Goal: Information Seeking & Learning: Learn about a topic

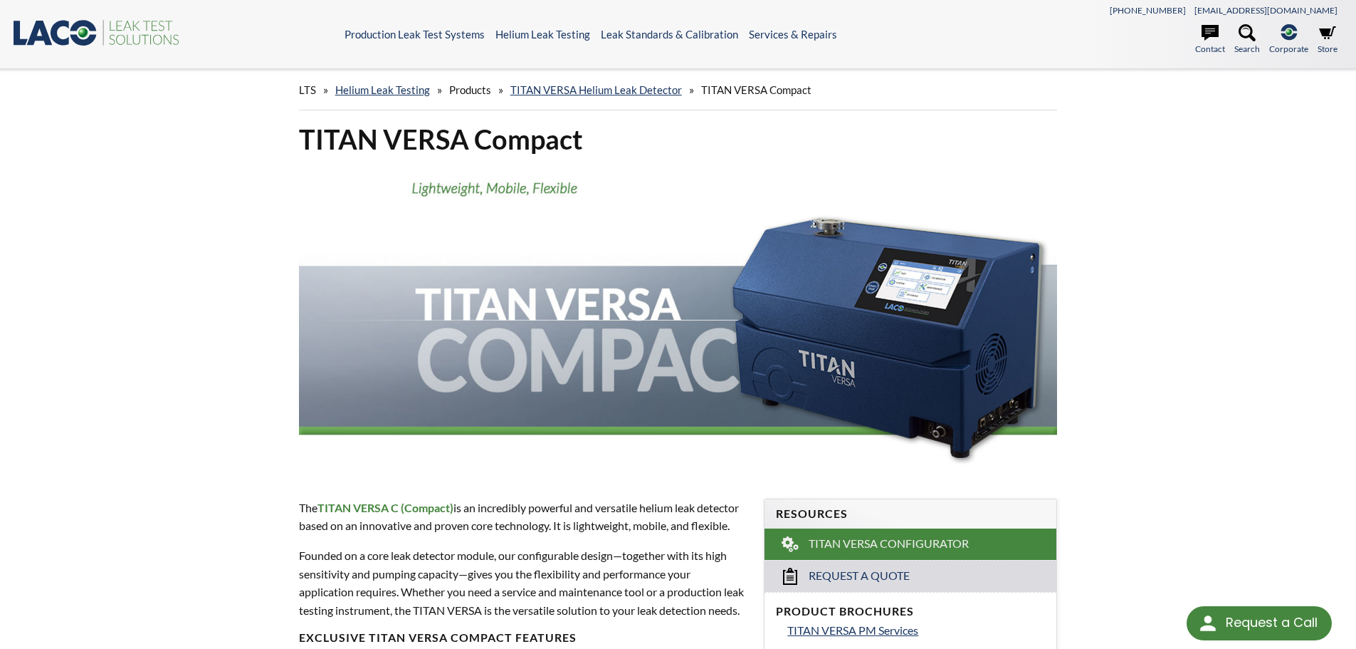
select select "Language Translate Widget"
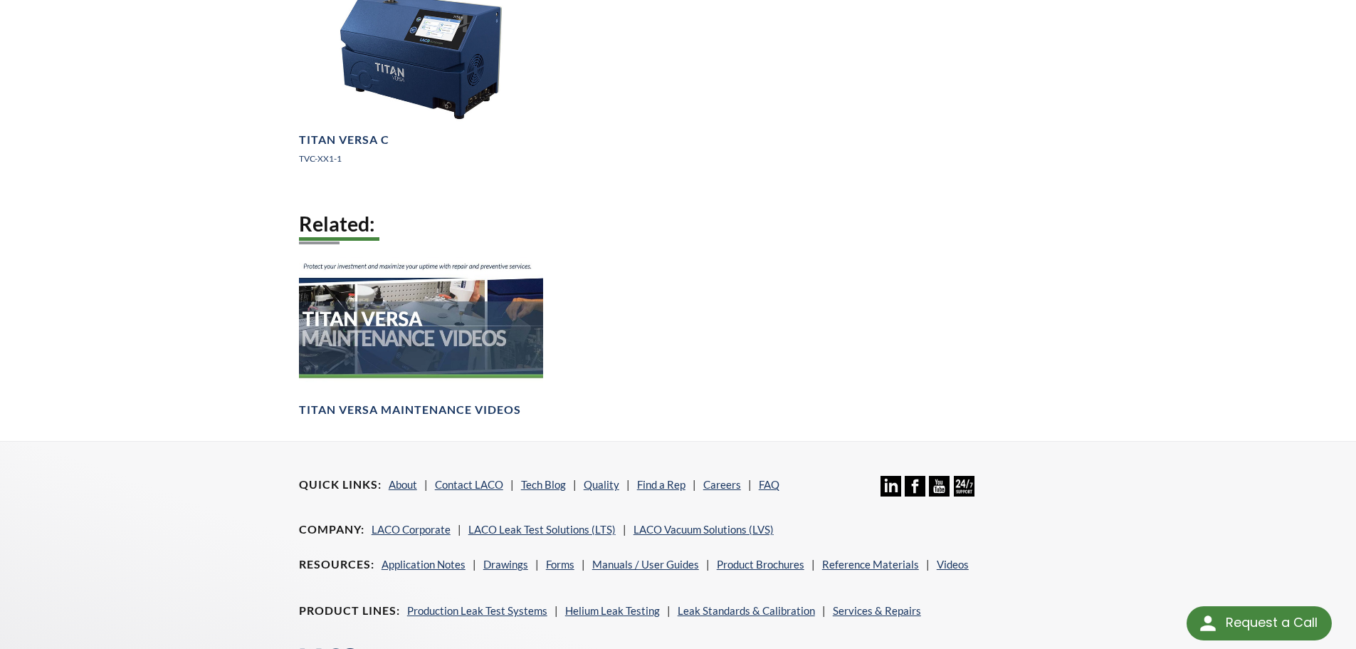
scroll to position [912, 0]
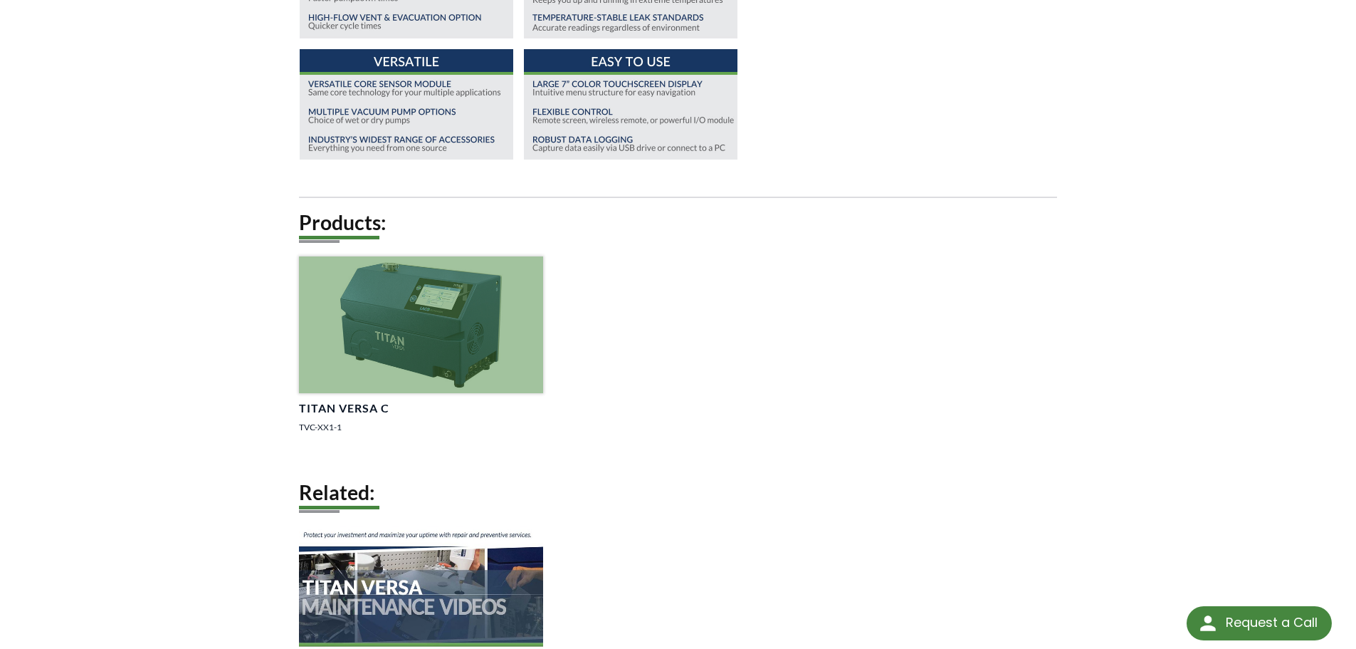
click at [379, 325] on div at bounding box center [421, 324] width 244 height 137
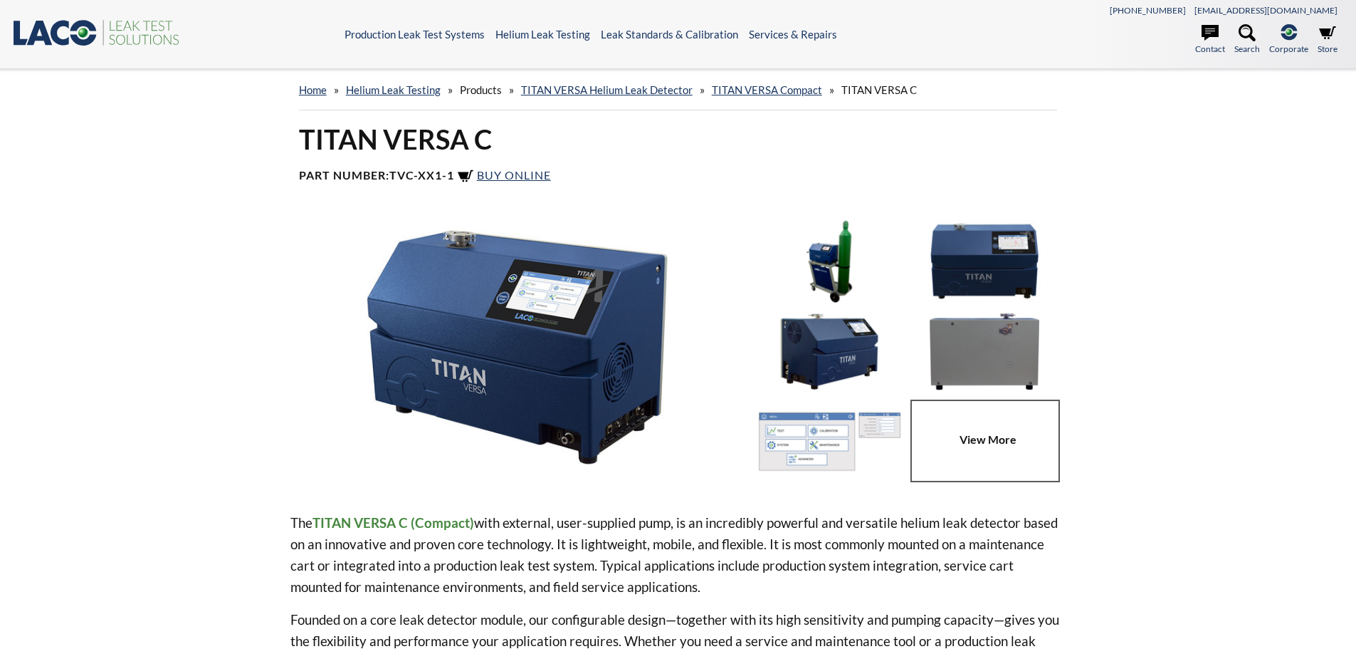
select select "Language Translate Widget"
click at [400, 137] on h1 "TITAN VERSA C" at bounding box center [678, 139] width 759 height 35
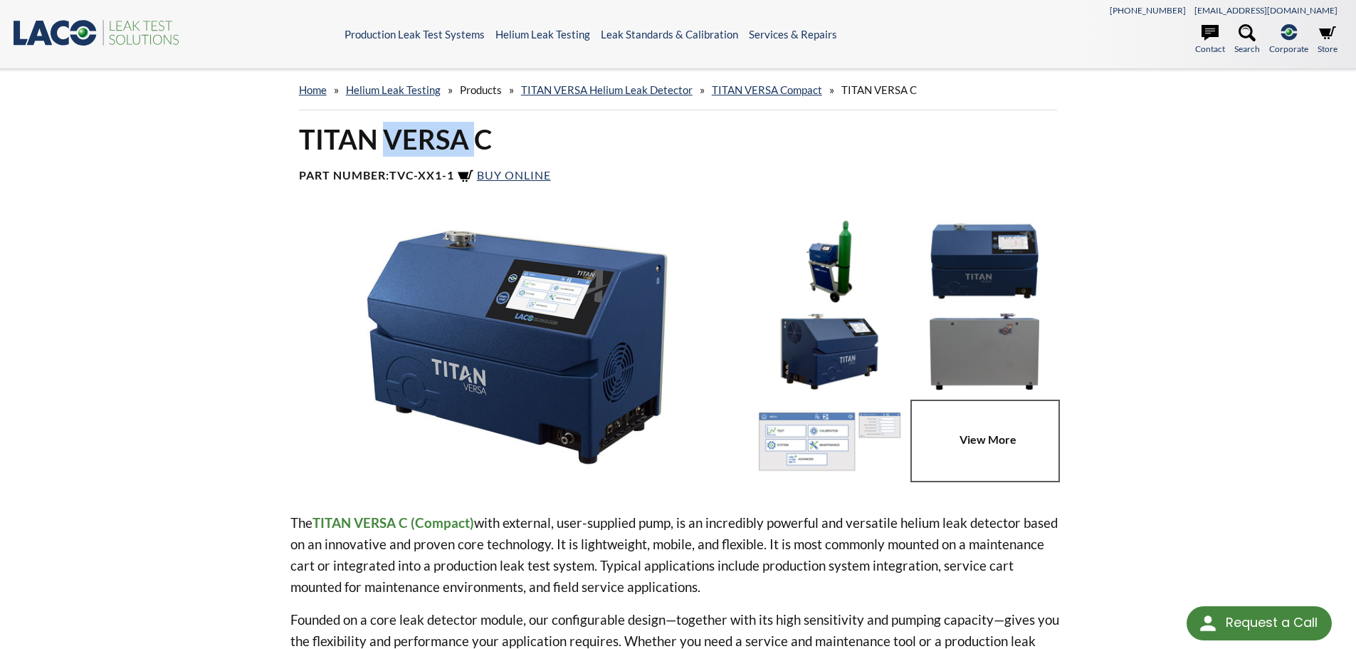
click at [399, 138] on h1 "TITAN VERSA C" at bounding box center [678, 139] width 759 height 35
click at [399, 139] on h1 "TITAN VERSA C" at bounding box center [678, 139] width 759 height 35
copy div "TITAN VERSA C"
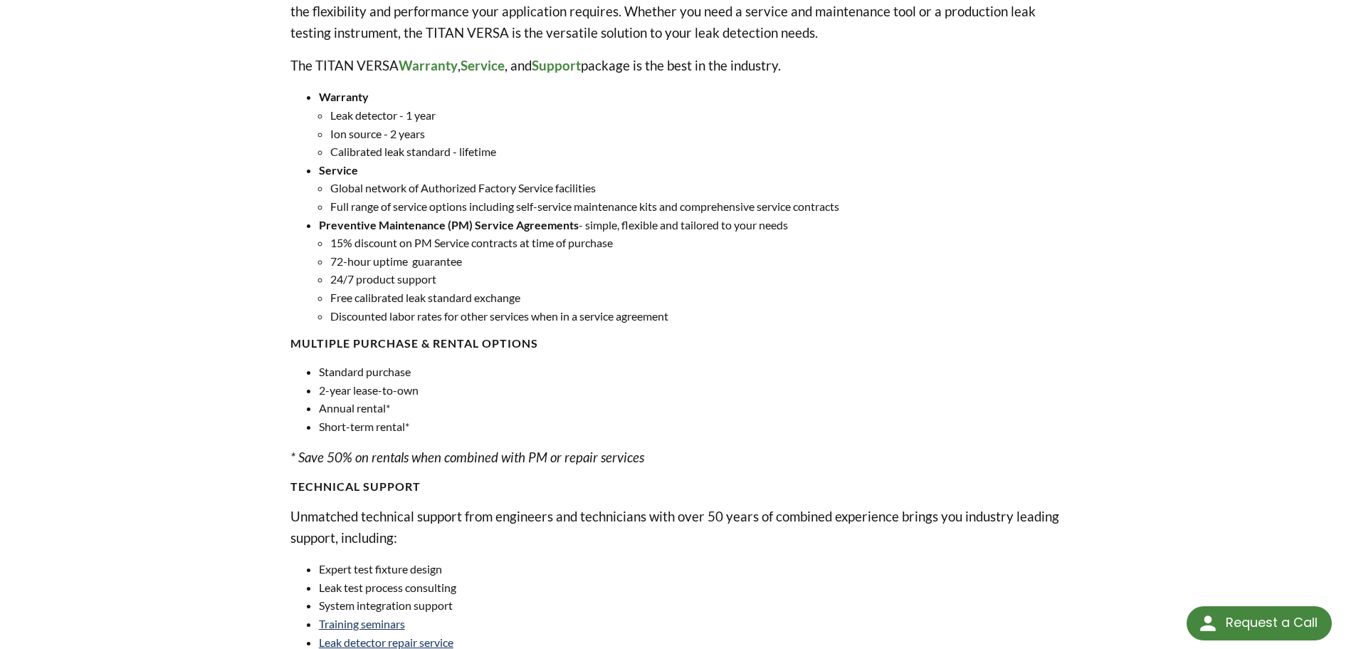
scroll to position [712, 0]
